Goal: Task Accomplishment & Management: Complete application form

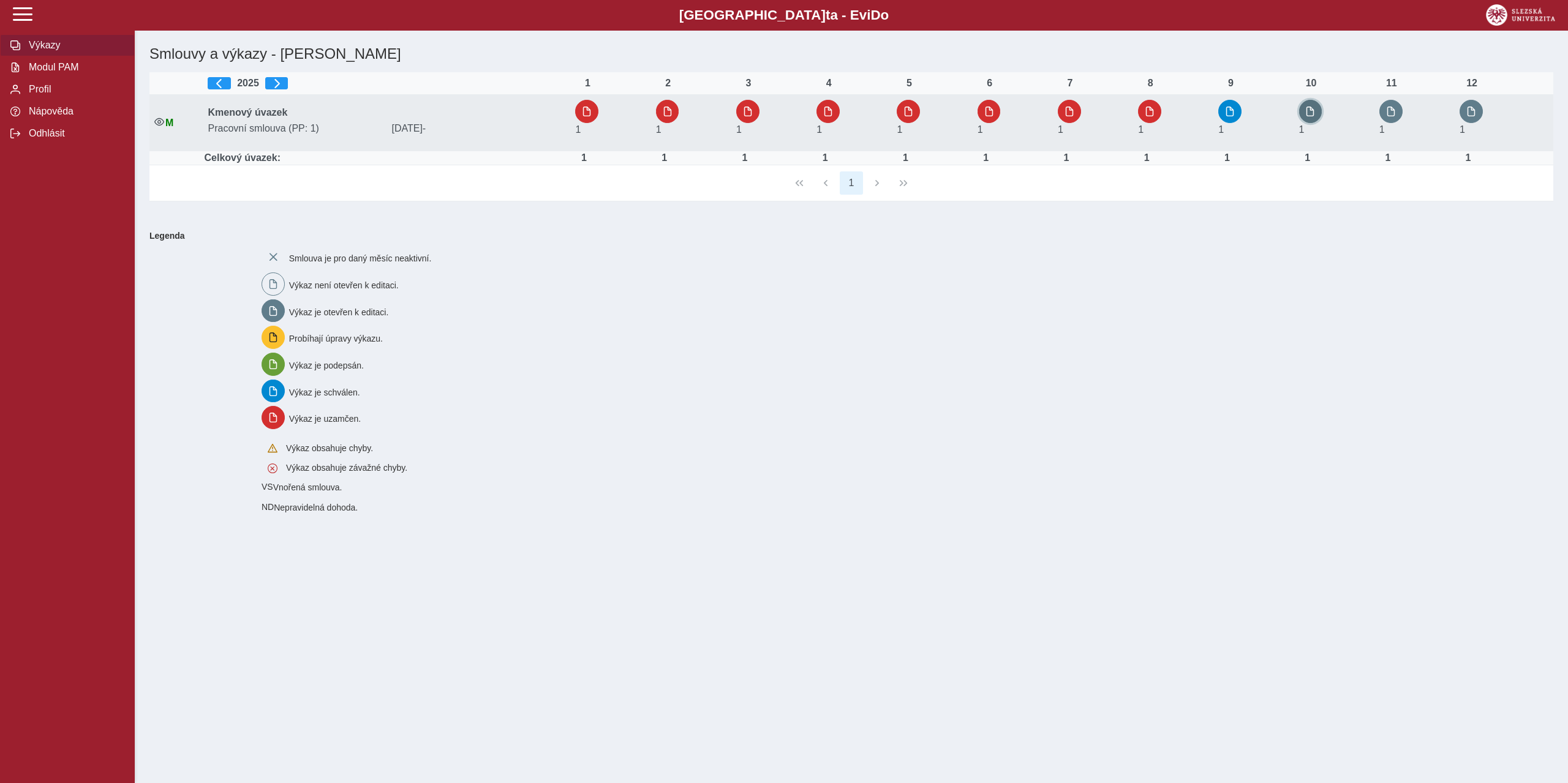
click at [1313, 114] on span "button" at bounding box center [1310, 111] width 10 height 10
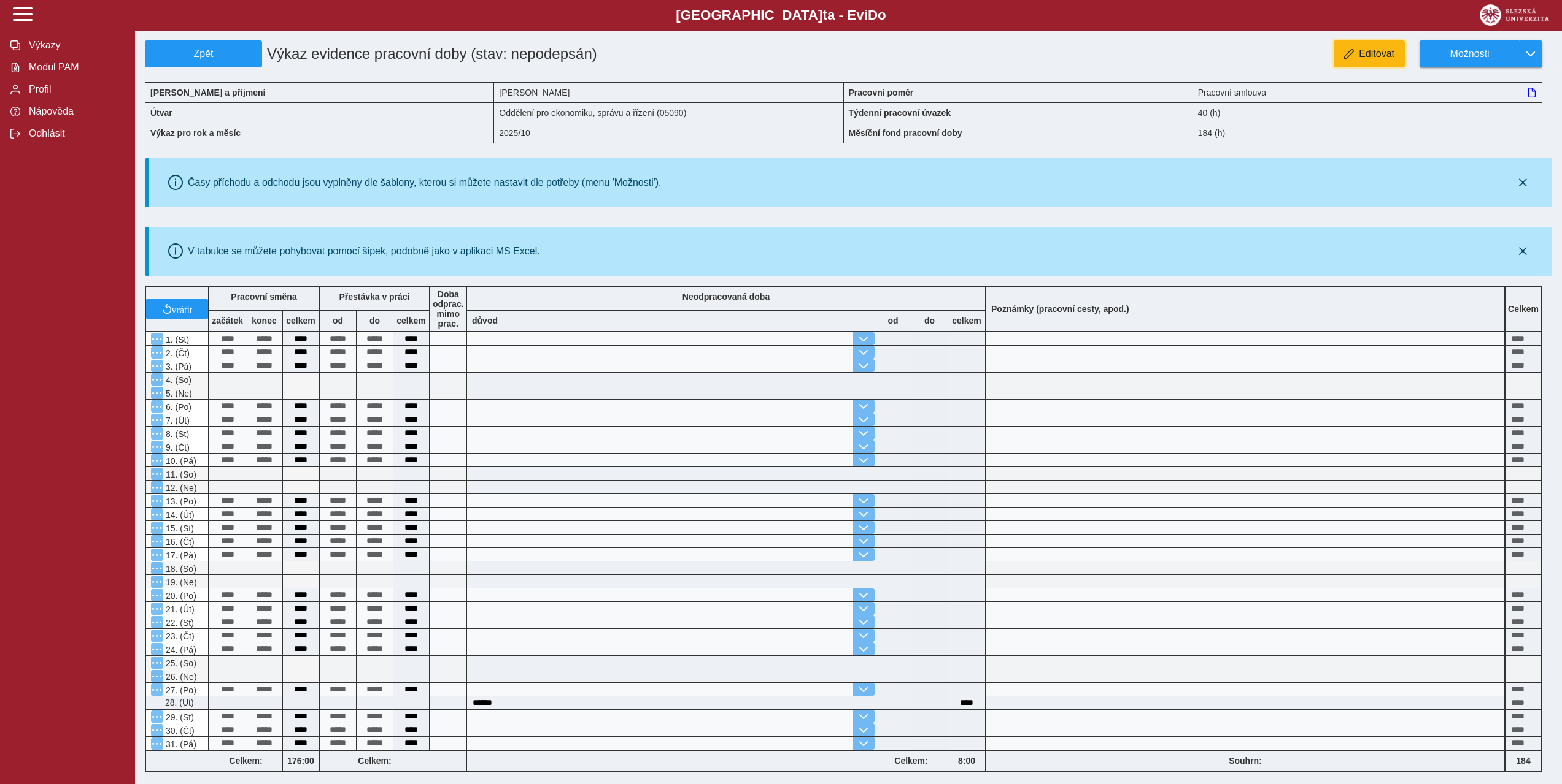
click at [1385, 52] on span "Editovat" at bounding box center [1377, 54] width 36 height 11
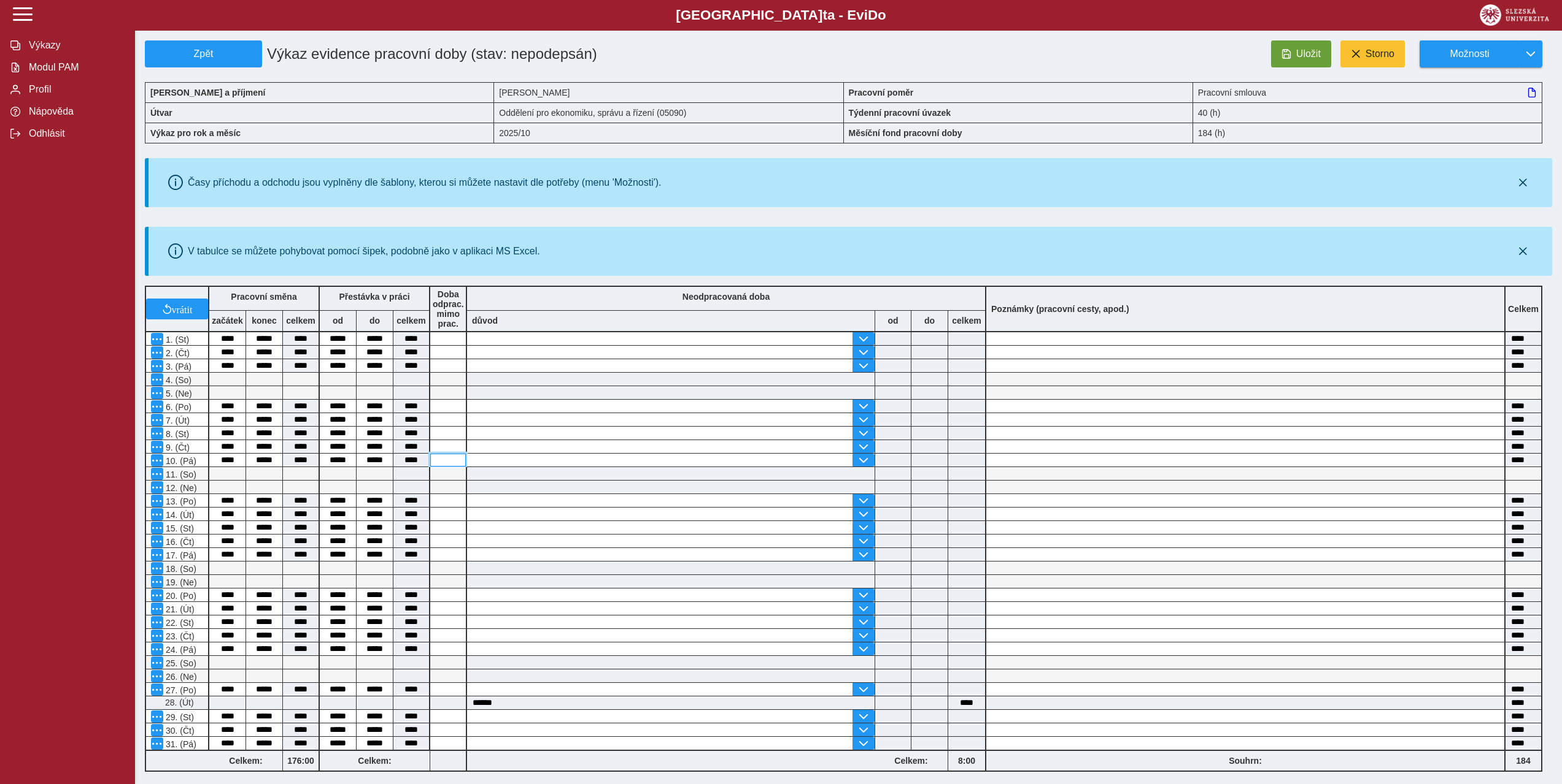
click at [447, 461] on input at bounding box center [448, 460] width 36 height 13
click at [1378, 49] on span "Storno" at bounding box center [1379, 54] width 29 height 11
